Goal: Check status: Check status

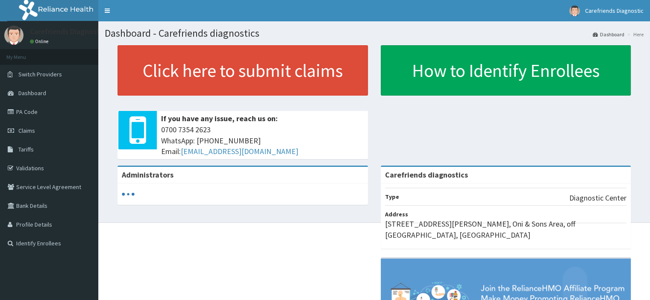
click at [73, 116] on link "PA Code" at bounding box center [49, 112] width 98 height 19
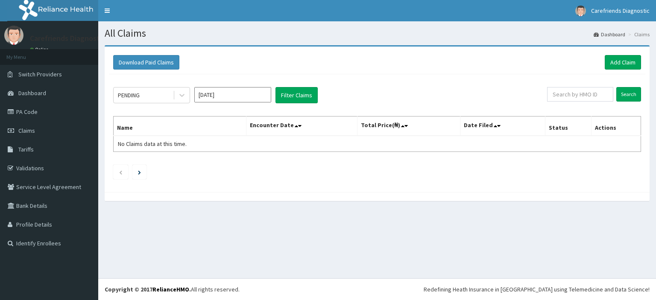
click at [184, 96] on icon at bounding box center [182, 95] width 9 height 9
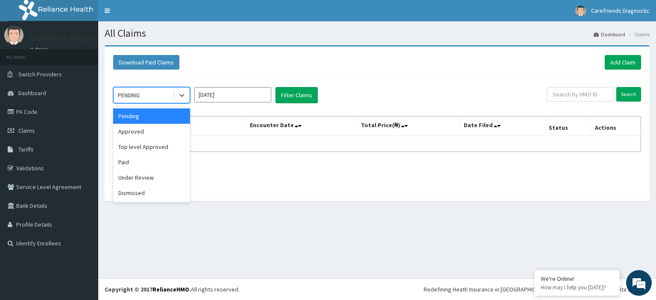
click at [145, 112] on div "Pending" at bounding box center [151, 116] width 77 height 15
click at [183, 95] on icon at bounding box center [181, 95] width 5 height 3
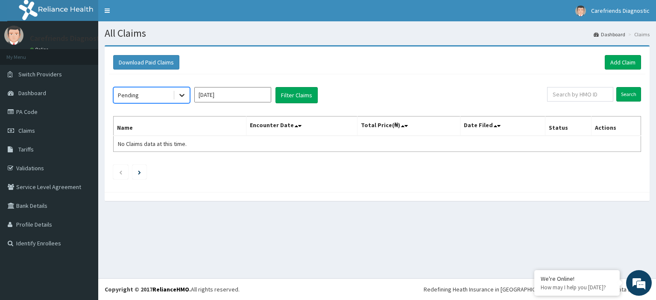
click at [183, 95] on icon at bounding box center [181, 95] width 5 height 3
click at [252, 95] on input "Sep 2025" at bounding box center [232, 94] width 77 height 15
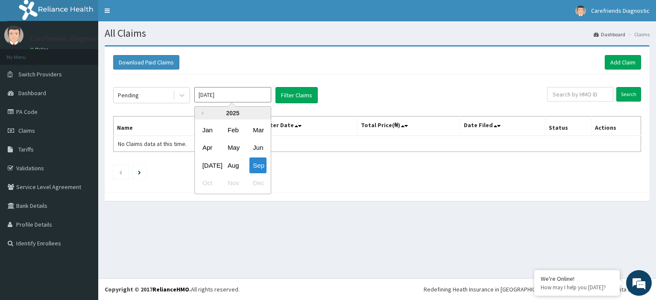
click at [215, 166] on div "Jul" at bounding box center [207, 166] width 17 height 16
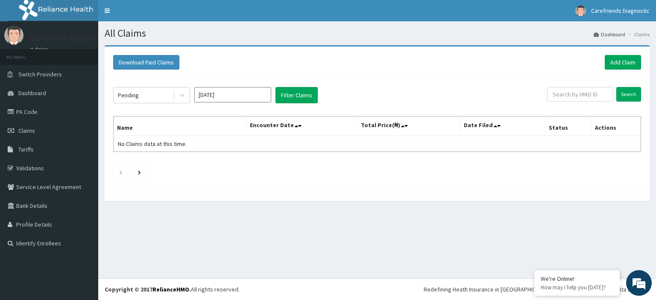
type input "Jul 2025"
click at [287, 93] on button "Filter Claims" at bounding box center [297, 95] width 42 height 16
click at [301, 94] on button "Filter Claims" at bounding box center [297, 95] width 42 height 16
click at [297, 95] on button "Filter Claims" at bounding box center [297, 95] width 42 height 16
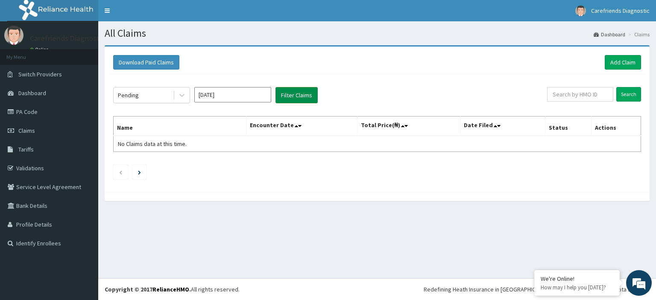
click at [297, 95] on button "Filter Claims" at bounding box center [297, 95] width 42 height 16
click at [276, 87] on button "Filter Claims" at bounding box center [297, 95] width 42 height 16
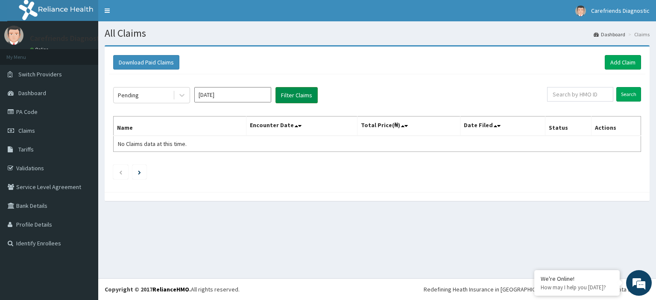
click at [276, 87] on button "Filter Claims" at bounding box center [297, 95] width 42 height 16
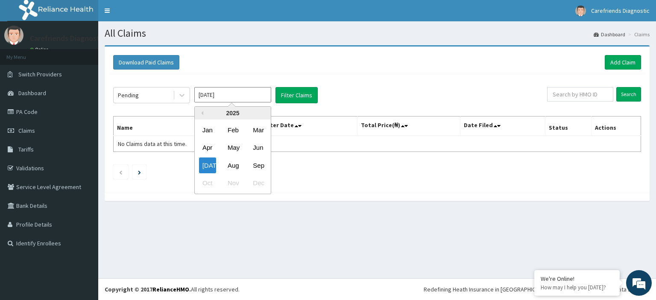
click at [234, 95] on input "Jul 2025" at bounding box center [232, 94] width 77 height 15
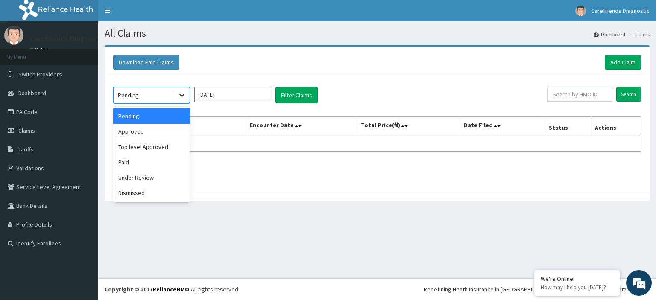
click at [181, 94] on icon at bounding box center [182, 95] width 9 height 9
drag, startPoint x: 162, startPoint y: 196, endPoint x: 198, endPoint y: 135, distance: 70.5
click at [164, 195] on div "Dismissed" at bounding box center [151, 192] width 77 height 15
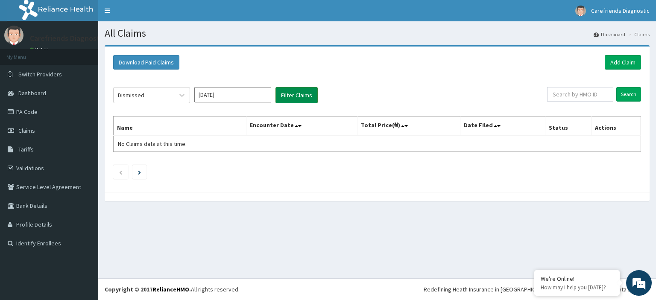
click at [287, 95] on button "Filter Claims" at bounding box center [297, 95] width 42 height 16
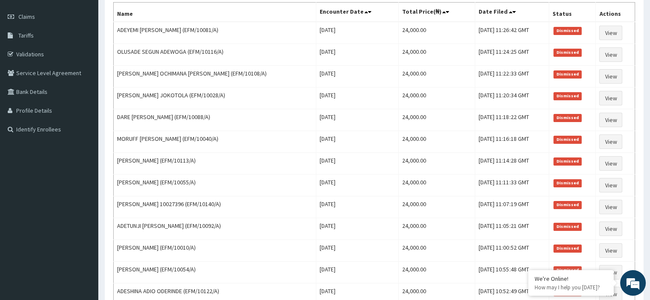
scroll to position [131, 0]
